Goal: Find contact information: Find contact information

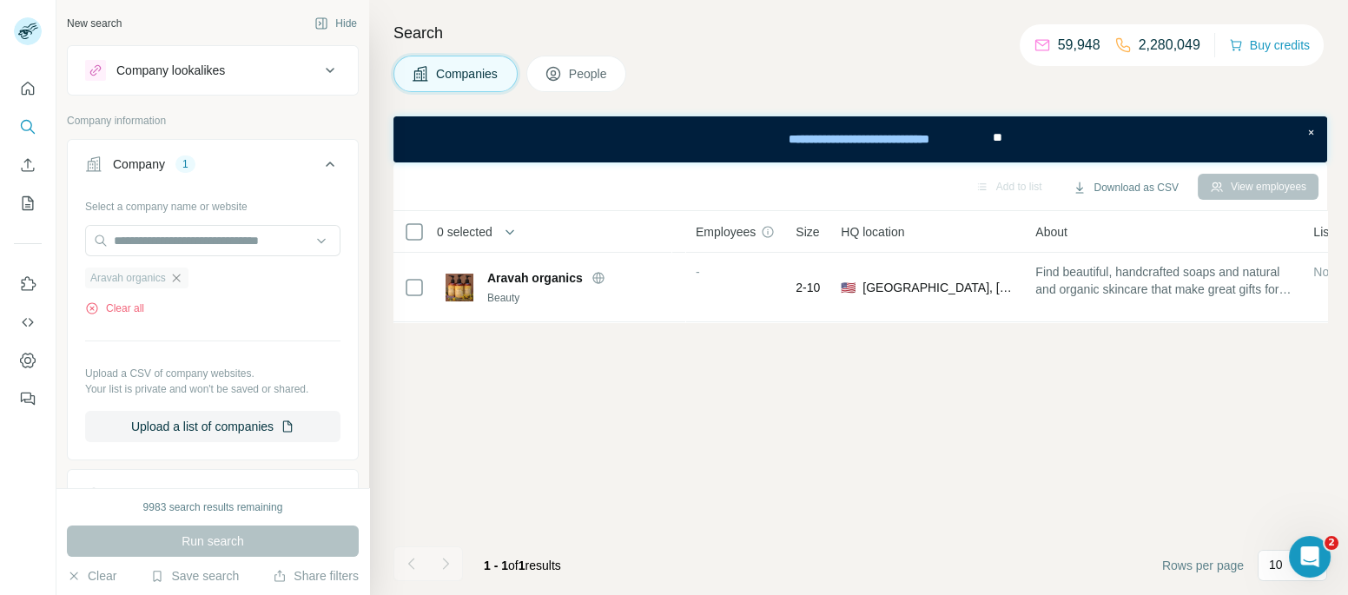
click at [173, 275] on icon "button" at bounding box center [176, 278] width 14 height 14
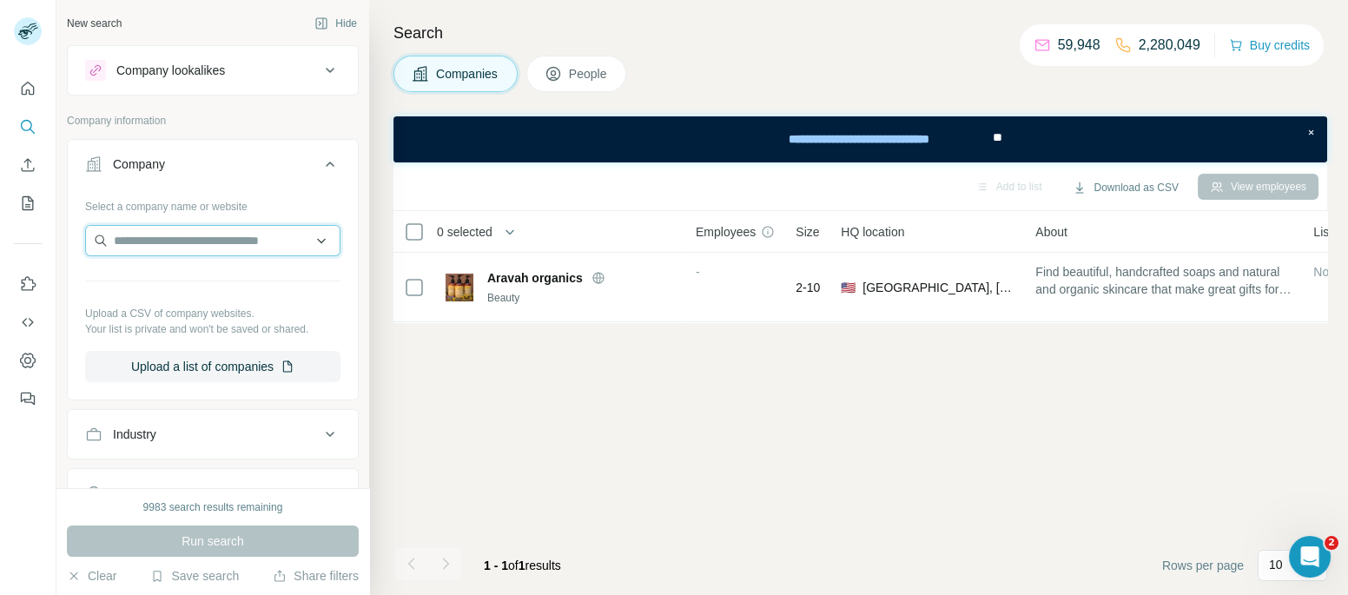
click at [188, 254] on input "text" at bounding box center [212, 240] width 255 height 31
paste input "**********"
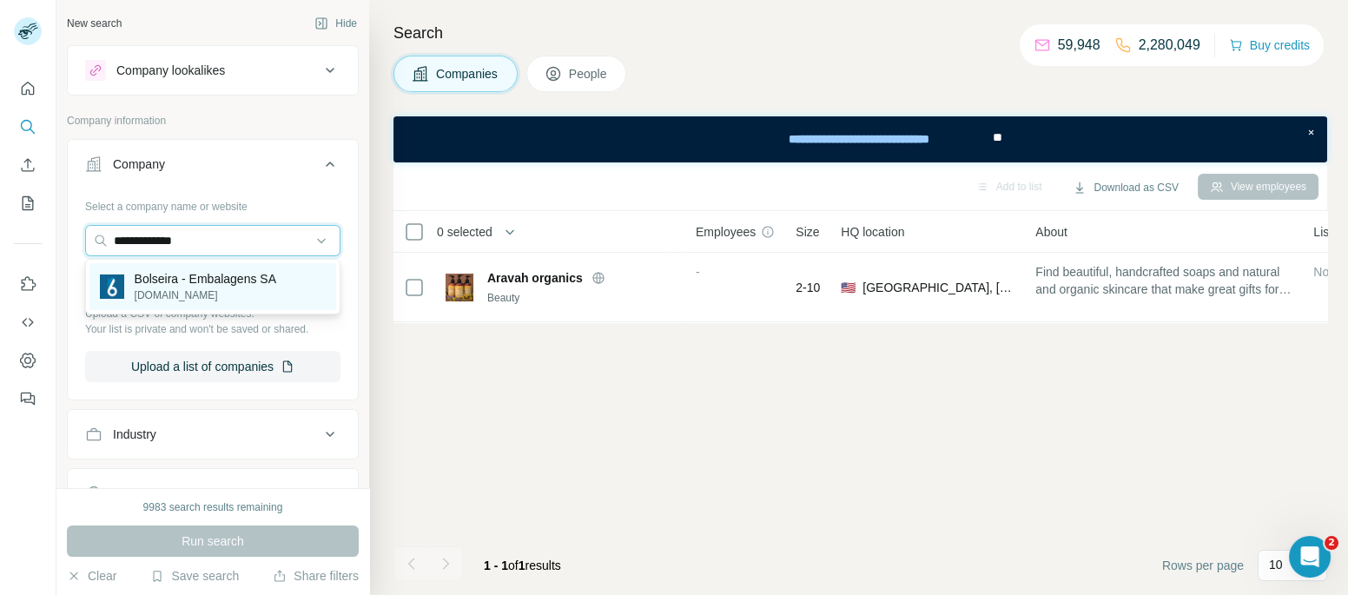
type input "**********"
click at [210, 299] on p "[DOMAIN_NAME]" at bounding box center [206, 295] width 142 height 16
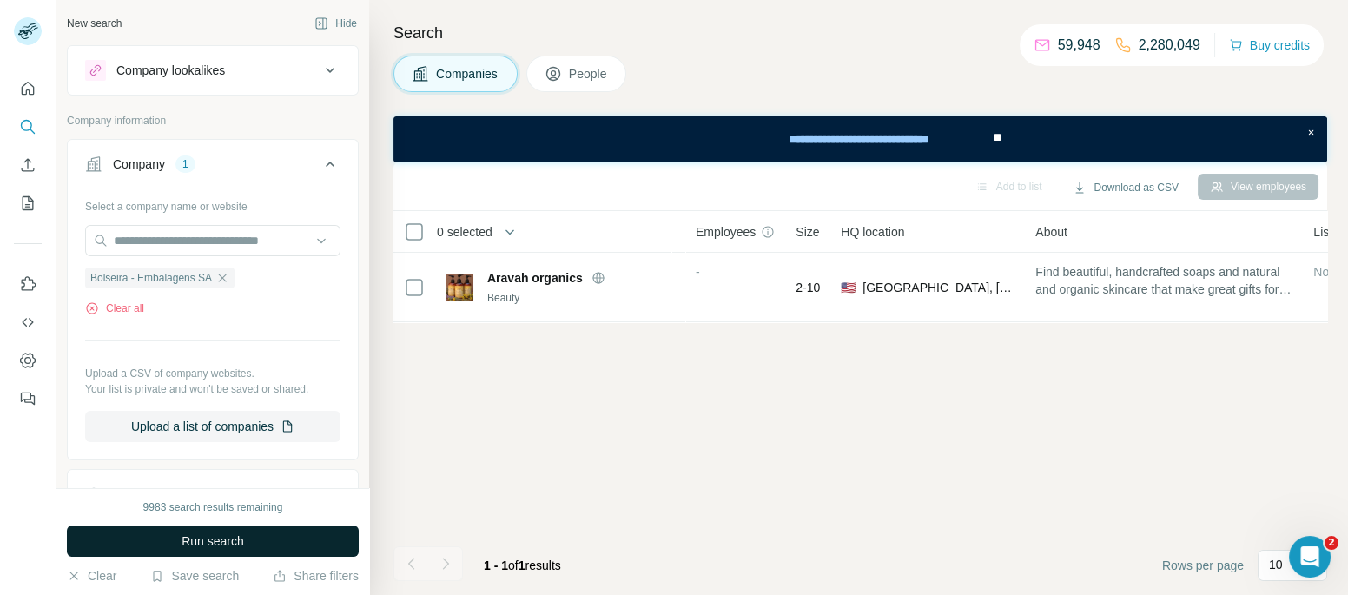
click at [165, 545] on button "Run search" at bounding box center [213, 540] width 292 height 31
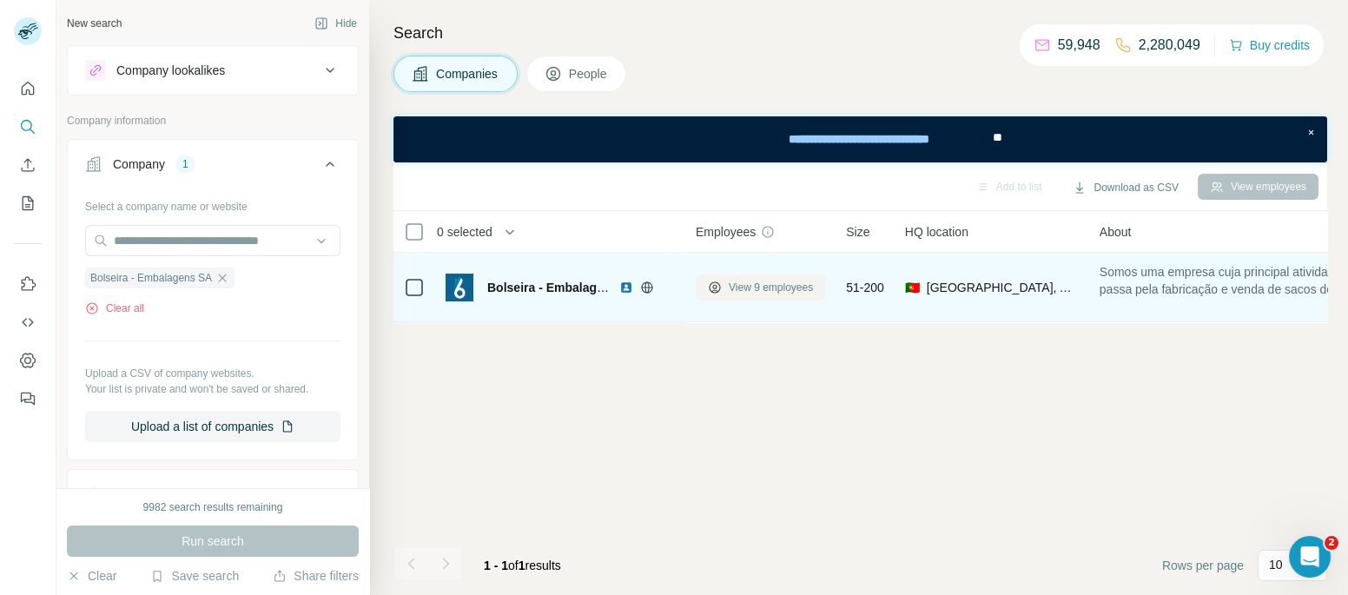
click at [716, 294] on button "View 9 employees" at bounding box center [760, 287] width 129 height 26
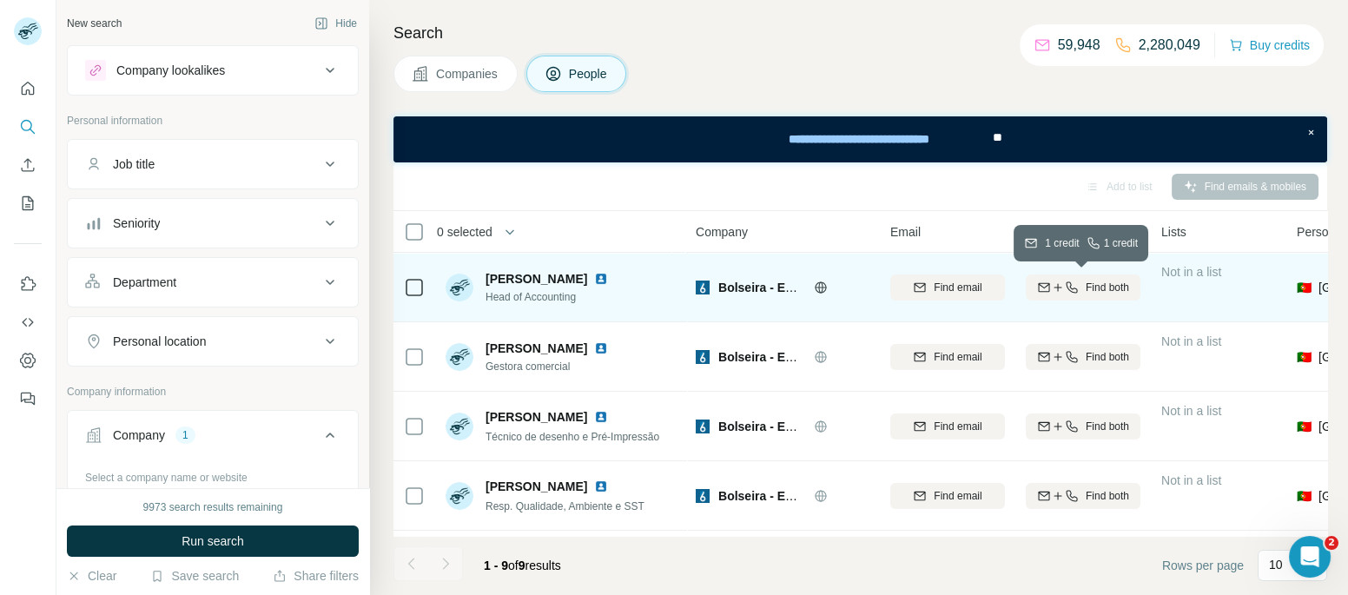
click at [1093, 290] on span "Find both" at bounding box center [1107, 288] width 43 height 16
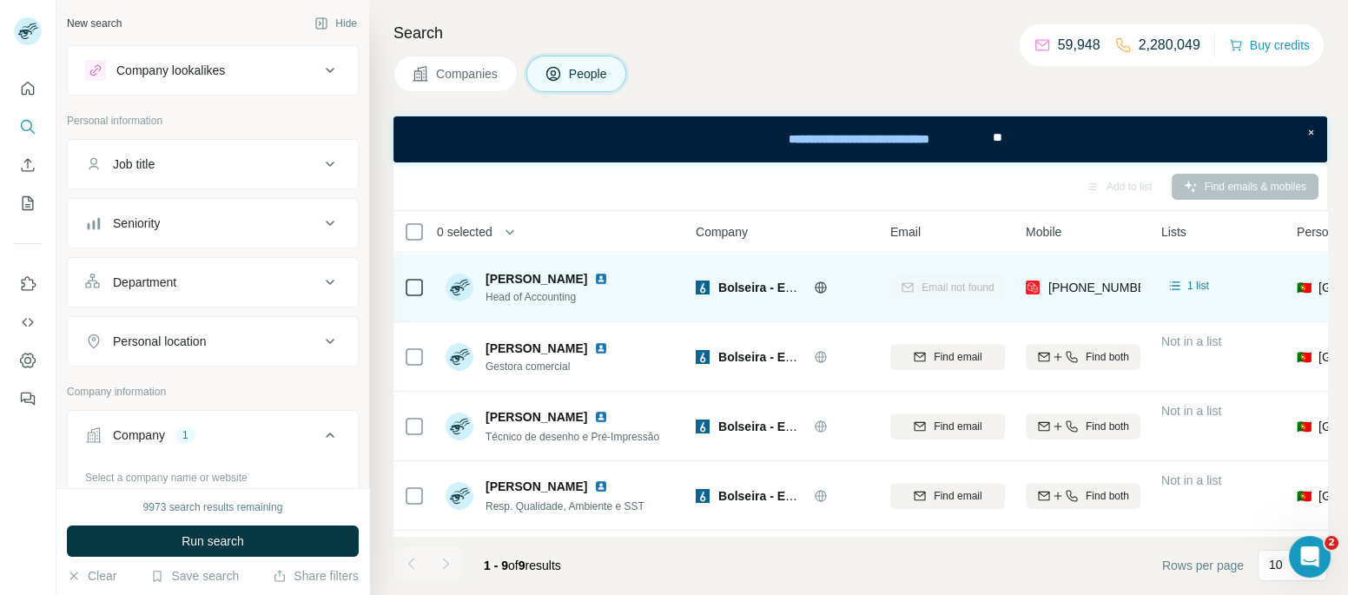
click at [537, 271] on span "[PERSON_NAME]" at bounding box center [536, 278] width 102 height 17
copy span "[PERSON_NAME]"
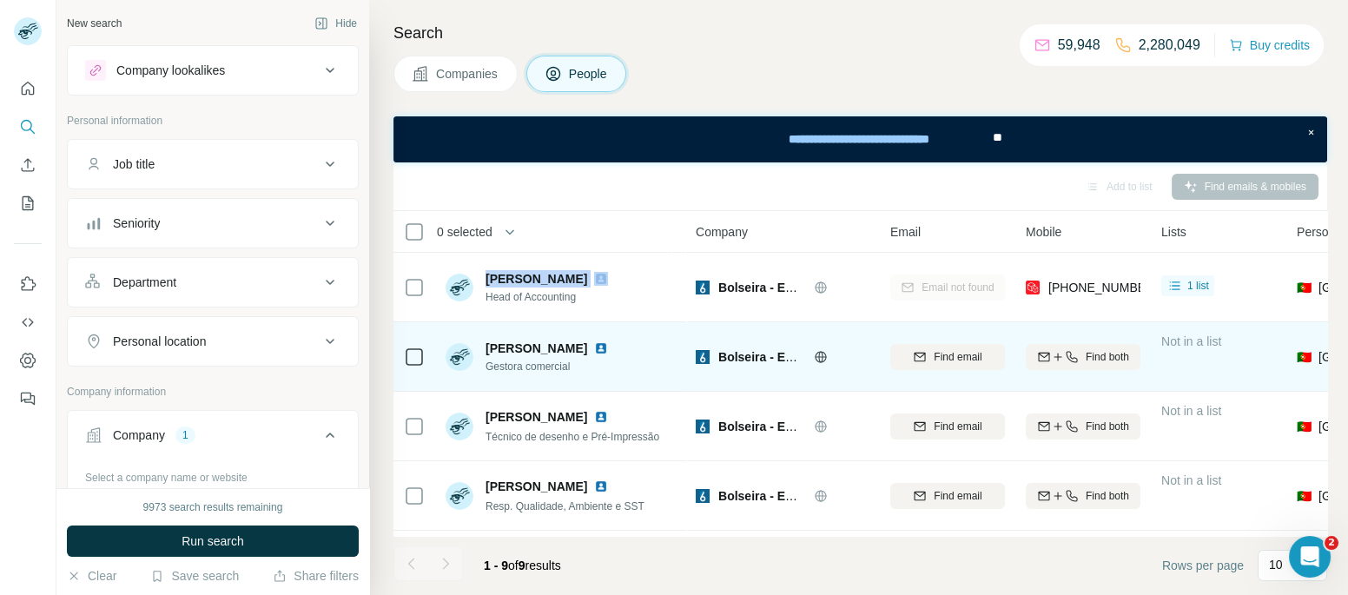
click at [538, 334] on div "[PERSON_NAME] Gestora comercial" at bounding box center [561, 357] width 231 height 48
click at [573, 338] on div "[PERSON_NAME] Gestora comercial" at bounding box center [561, 357] width 231 height 48
click at [594, 346] on img at bounding box center [601, 348] width 14 height 14
